Goal: Transaction & Acquisition: Purchase product/service

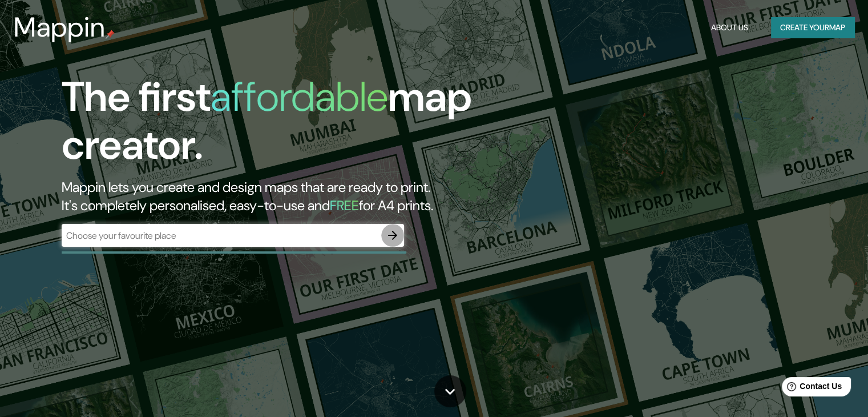
click at [383, 237] on button "button" at bounding box center [392, 235] width 23 height 23
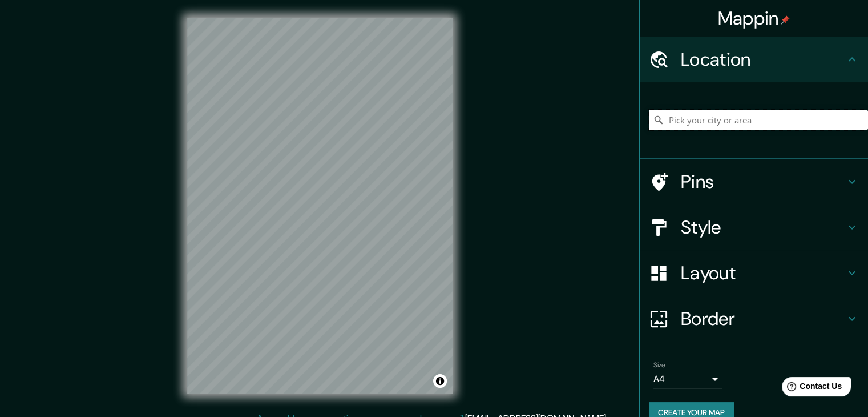
click at [704, 110] on input "Pick your city or area" at bounding box center [758, 120] width 219 height 21
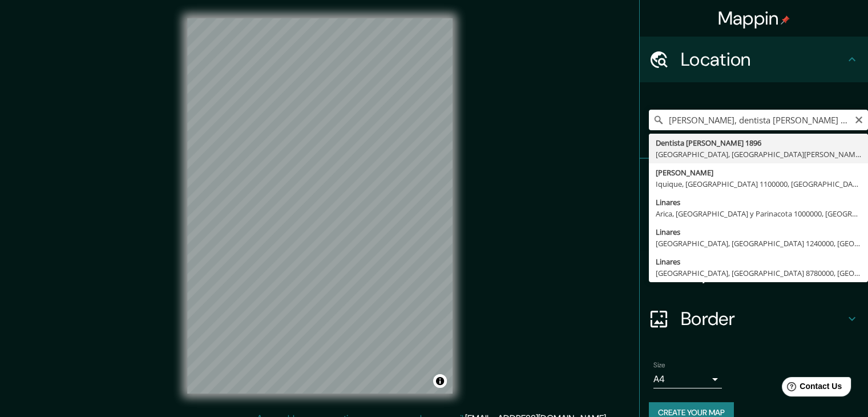
type input "Dentista [PERSON_NAME] 1896, [PERSON_NAME], [GEOGRAPHIC_DATA][PERSON_NAME] 3580…"
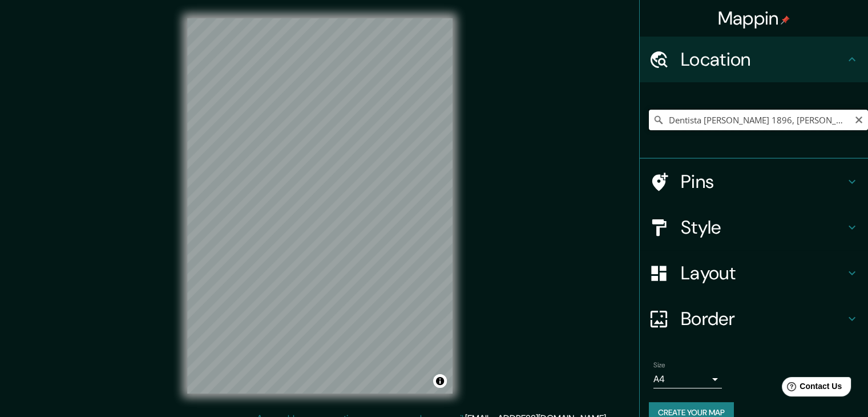
click at [831, 122] on input "Dentista [PERSON_NAME] 1896, [PERSON_NAME], [GEOGRAPHIC_DATA][PERSON_NAME] 3580…" at bounding box center [758, 120] width 219 height 21
click at [654, 182] on icon at bounding box center [660, 181] width 16 height 18
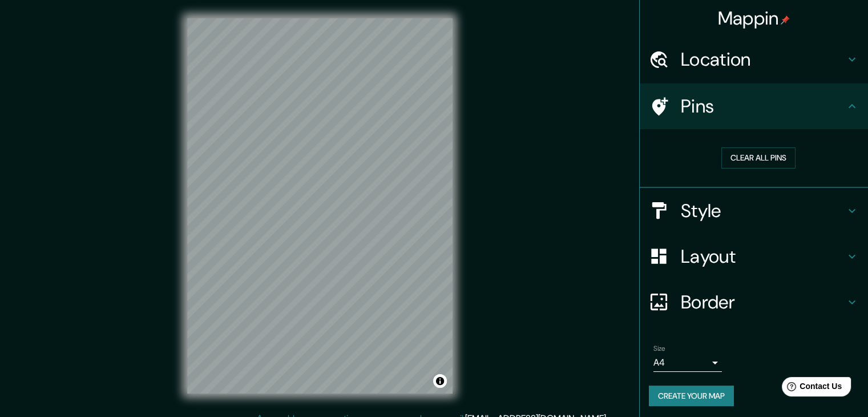
click at [652, 104] on icon at bounding box center [660, 106] width 16 height 18
drag, startPoint x: 695, startPoint y: 290, endPoint x: 692, endPoint y: 274, distance: 16.8
click at [695, 291] on h4 "Border" at bounding box center [763, 301] width 164 height 23
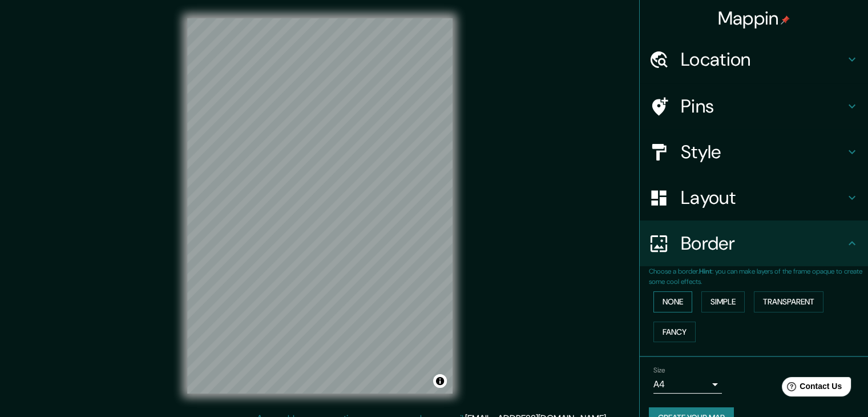
click at [661, 302] on button "None" at bounding box center [672, 301] width 39 height 21
click at [705, 300] on button "Simple" at bounding box center [722, 301] width 43 height 21
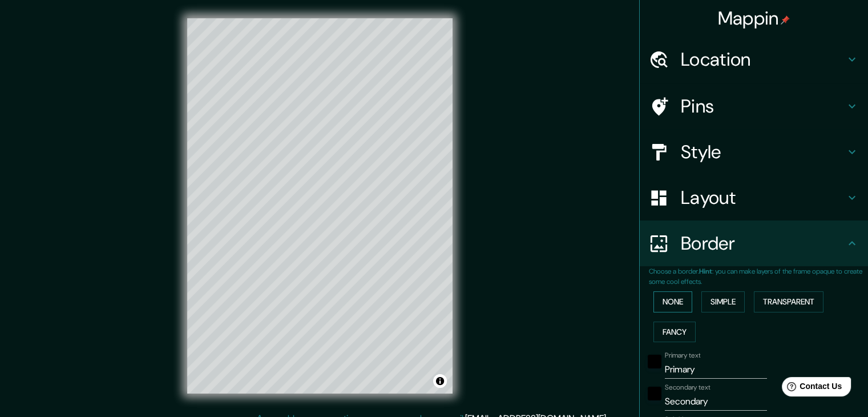
click at [669, 301] on button "None" at bounding box center [672, 301] width 39 height 21
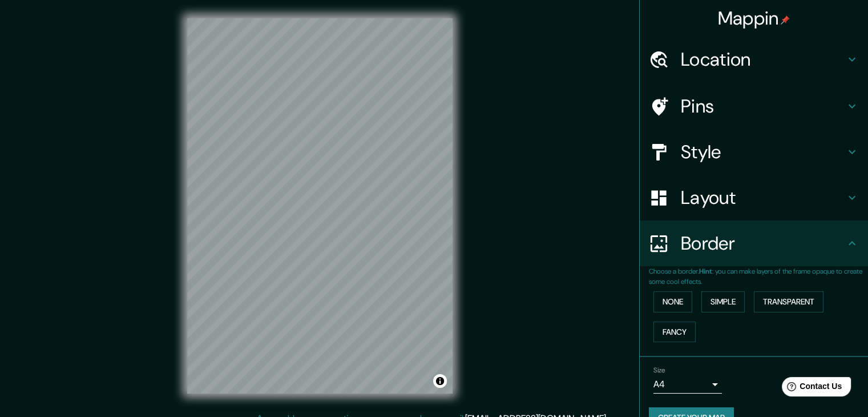
click at [681, 110] on h4 "Pins" at bounding box center [763, 106] width 164 height 23
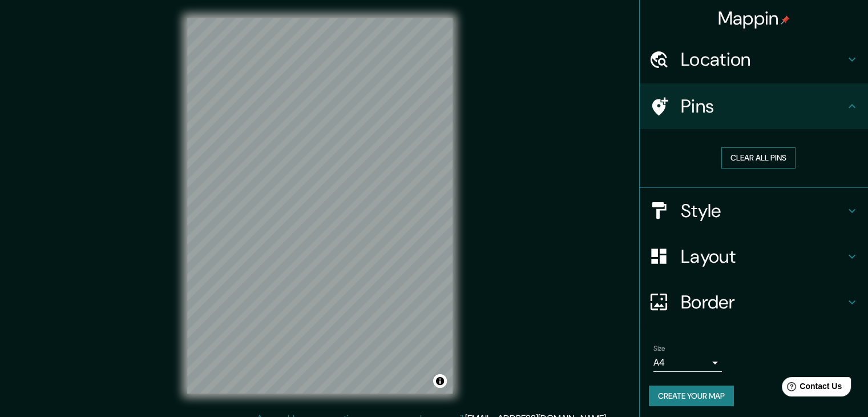
click at [755, 151] on button "Clear all pins" at bounding box center [758, 157] width 74 height 21
click at [739, 155] on button "Clear all pins" at bounding box center [758, 157] width 74 height 21
click at [774, 156] on button "Clear all pins" at bounding box center [758, 157] width 74 height 21
click at [721, 68] on h4 "Location" at bounding box center [763, 59] width 164 height 23
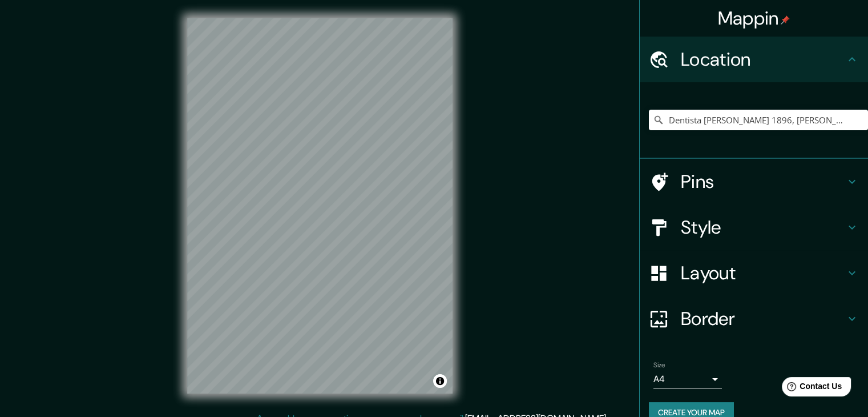
click at [722, 177] on h4 "Pins" at bounding box center [763, 181] width 164 height 23
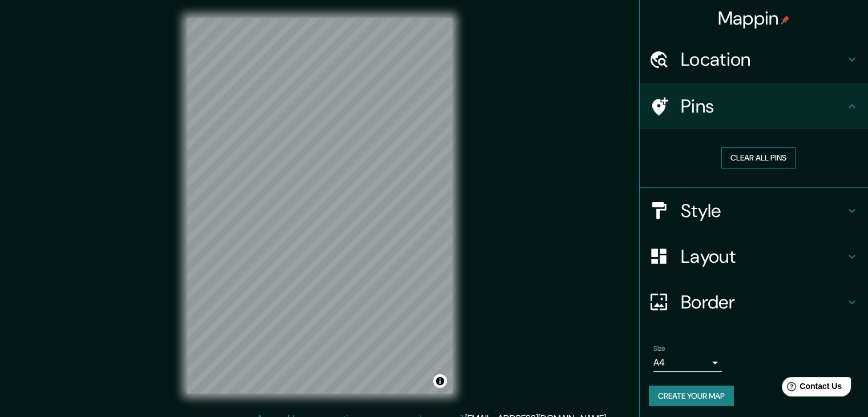
click at [751, 153] on button "Clear all pins" at bounding box center [758, 157] width 74 height 21
click at [341, 192] on div at bounding box center [339, 189] width 9 height 9
click at [709, 256] on h4 "Layout" at bounding box center [763, 256] width 164 height 23
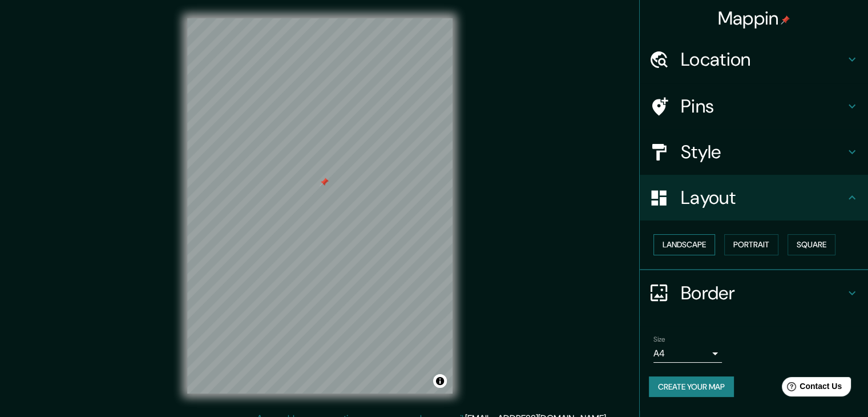
click at [690, 241] on button "Landscape" at bounding box center [684, 244] width 62 height 21
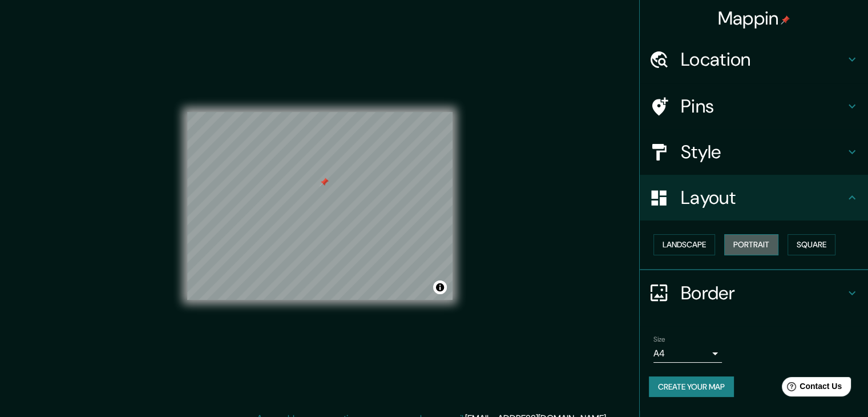
click at [755, 238] on button "Portrait" at bounding box center [751, 244] width 54 height 21
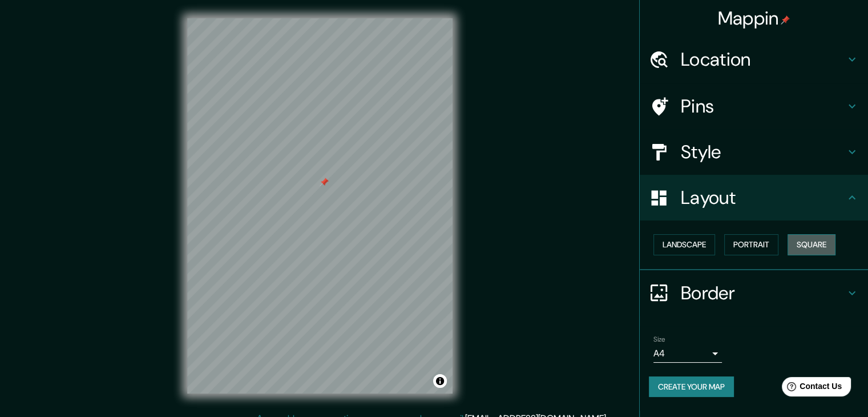
click at [818, 243] on button "Square" at bounding box center [811, 244] width 48 height 21
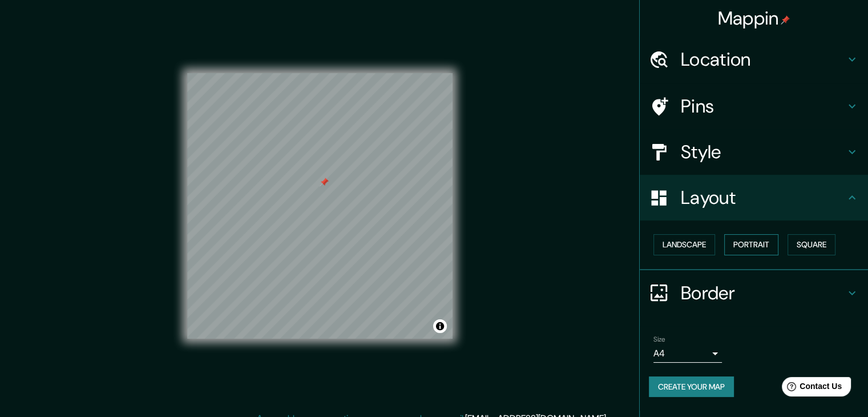
click at [754, 243] on button "Portrait" at bounding box center [751, 244] width 54 height 21
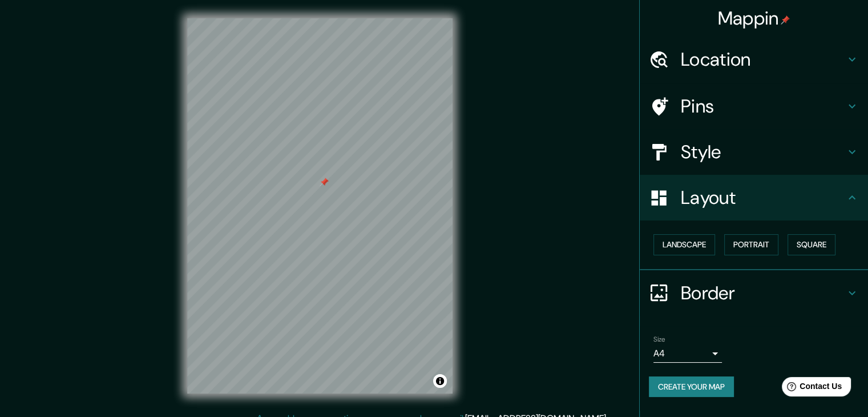
drag, startPoint x: 661, startPoint y: 243, endPoint x: 658, endPoint y: 257, distance: 15.0
click at [660, 243] on button "Landscape" at bounding box center [684, 244] width 62 height 21
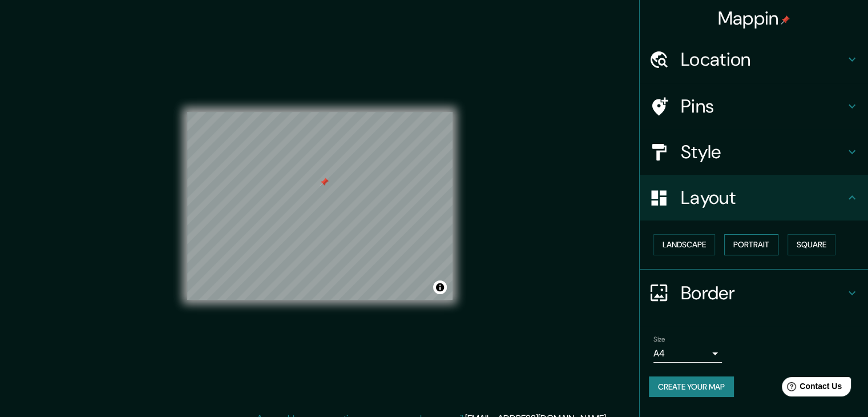
click at [765, 240] on button "Portrait" at bounding box center [751, 244] width 54 height 21
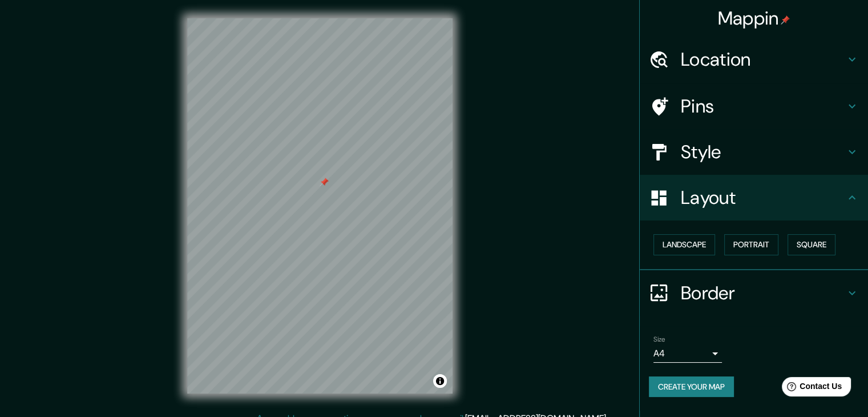
click at [803, 147] on h4 "Style" at bounding box center [763, 151] width 164 height 23
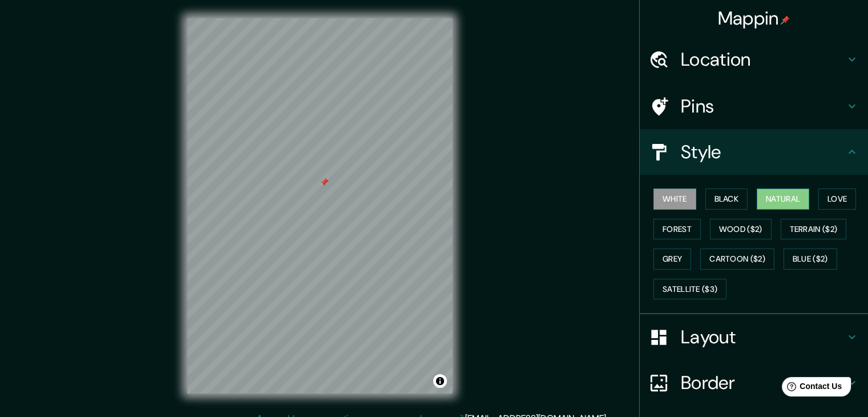
click at [785, 195] on button "Natural" at bounding box center [783, 198] width 52 height 21
click at [730, 192] on button "Black" at bounding box center [726, 198] width 43 height 21
click at [762, 195] on button "Natural" at bounding box center [783, 198] width 52 height 21
click at [309, 196] on div at bounding box center [312, 195] width 9 height 9
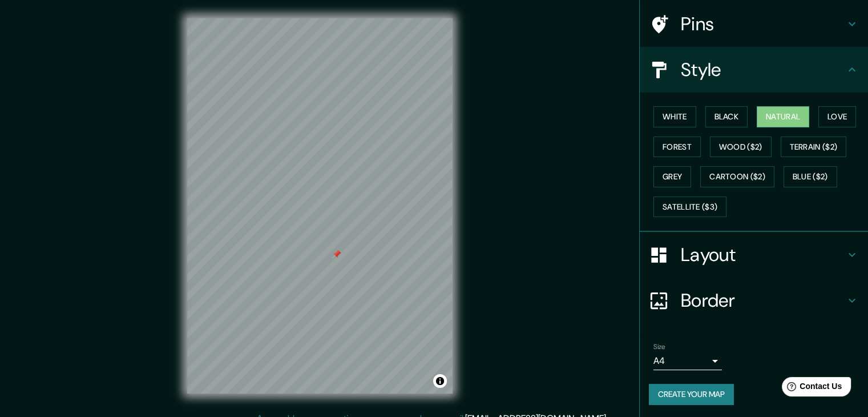
click at [688, 389] on button "Create your map" at bounding box center [691, 393] width 85 height 21
click at [704, 358] on body "Mappin Location Dentista [PERSON_NAME] 1896, [PERSON_NAME], [GEOGRAPHIC_DATA][P…" at bounding box center [434, 208] width 868 height 417
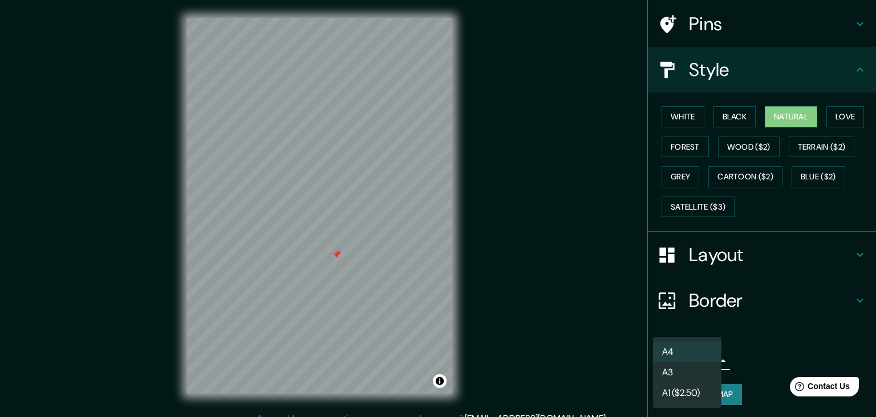
click at [699, 347] on li "A4" at bounding box center [687, 351] width 68 height 21
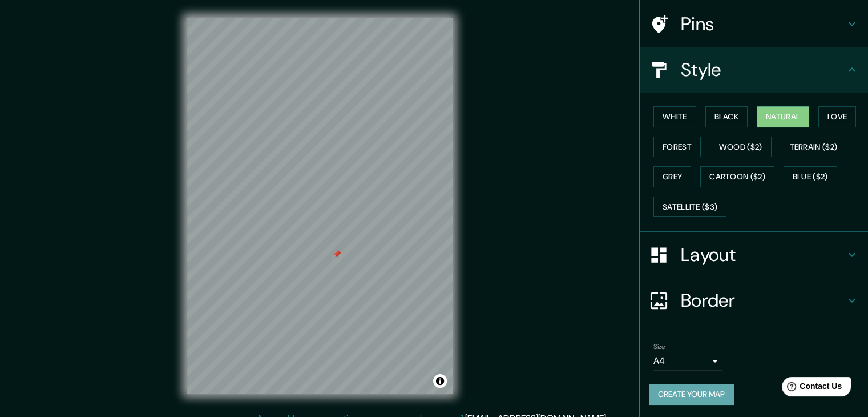
drag, startPoint x: 702, startPoint y: 391, endPoint x: 735, endPoint y: 398, distance: 33.8
click at [702, 391] on button "Create your map" at bounding box center [691, 393] width 85 height 21
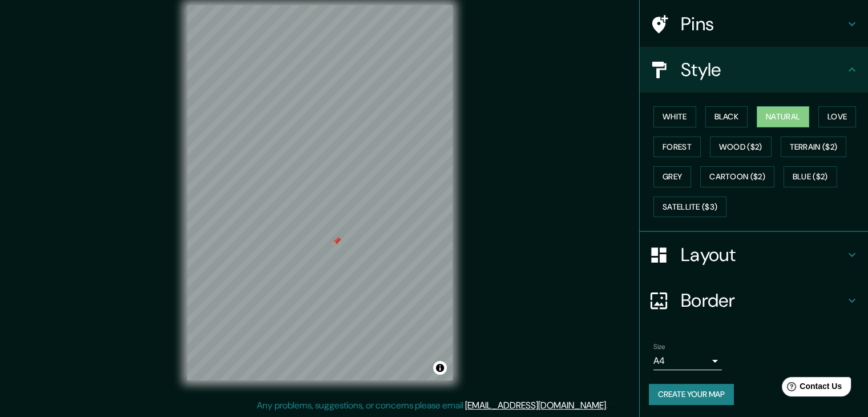
click at [846, 295] on icon at bounding box center [852, 300] width 14 height 14
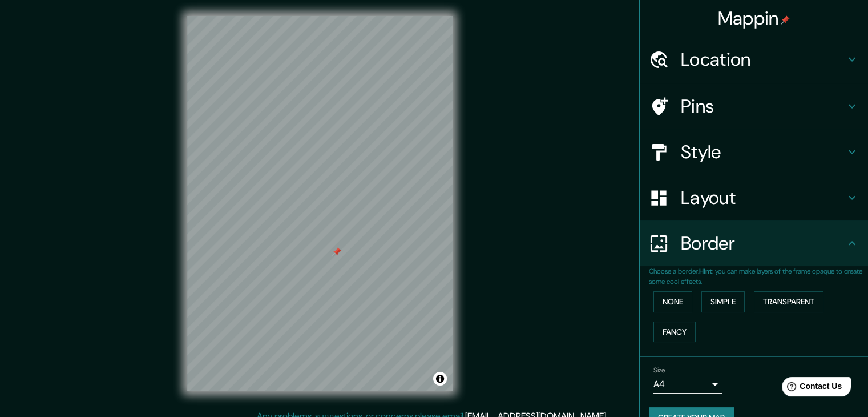
scroll to position [0, 0]
